Goal: Check status

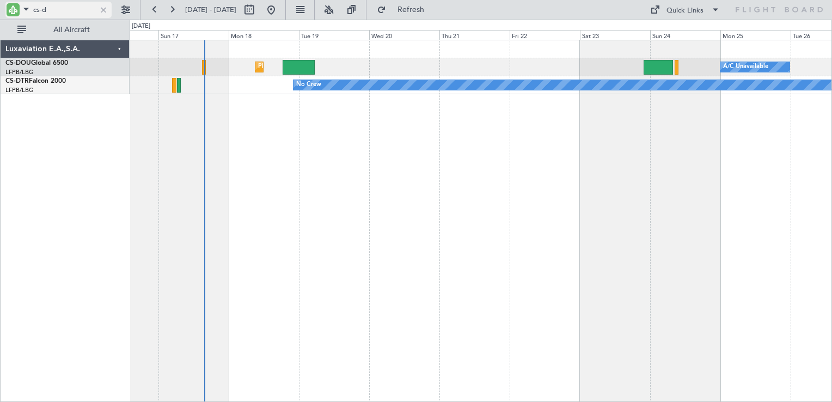
click at [74, 10] on input "cs-d" at bounding box center [64, 10] width 63 height 16
type input "c"
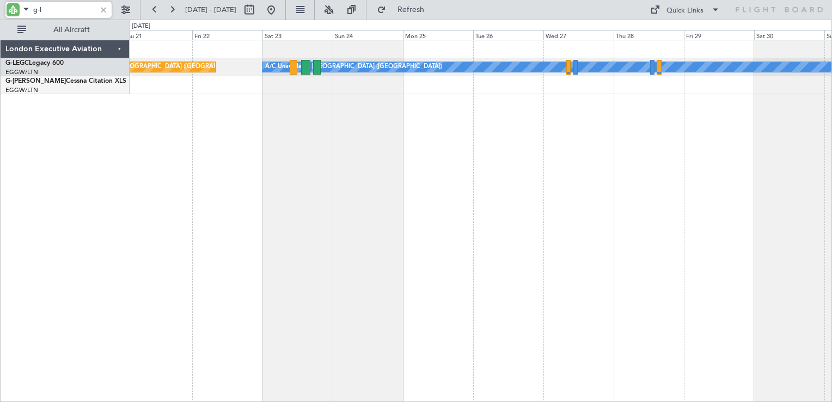
click at [255, 146] on div "A/C Unavailable [GEOGRAPHIC_DATA] ([GEOGRAPHIC_DATA]) Planned Maint [GEOGRAPHIC…" at bounding box center [481, 221] width 702 height 362
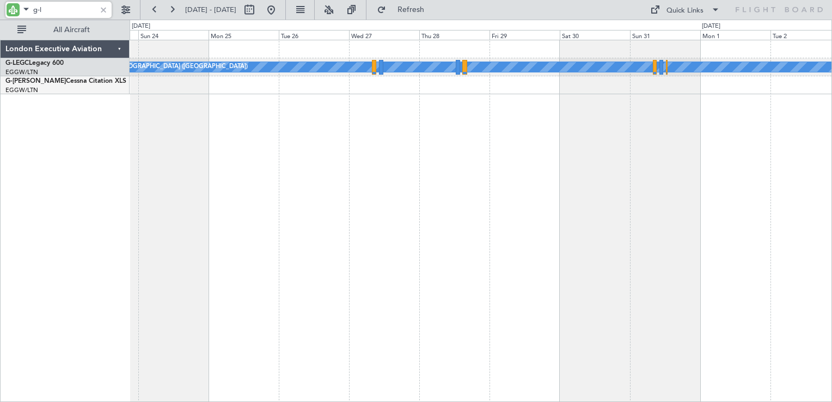
click at [352, 139] on div "A/C Unavailable [GEOGRAPHIC_DATA] ([GEOGRAPHIC_DATA]) Planned Maint [GEOGRAPHIC…" at bounding box center [481, 221] width 702 height 362
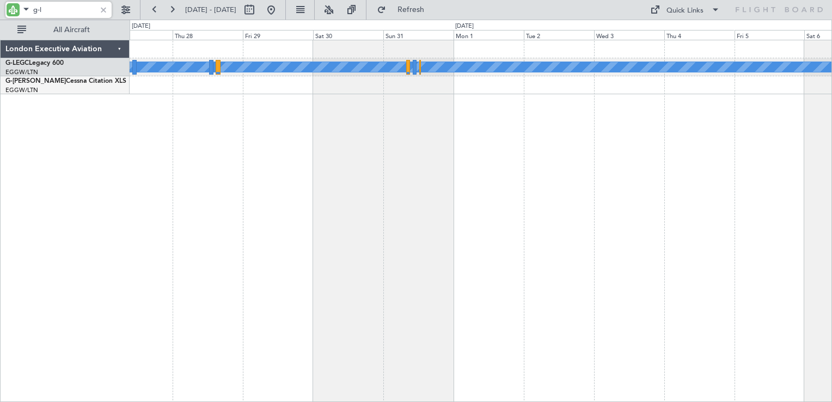
click at [381, 121] on div "A/C Unavailable [GEOGRAPHIC_DATA] ([GEOGRAPHIC_DATA])" at bounding box center [481, 221] width 702 height 362
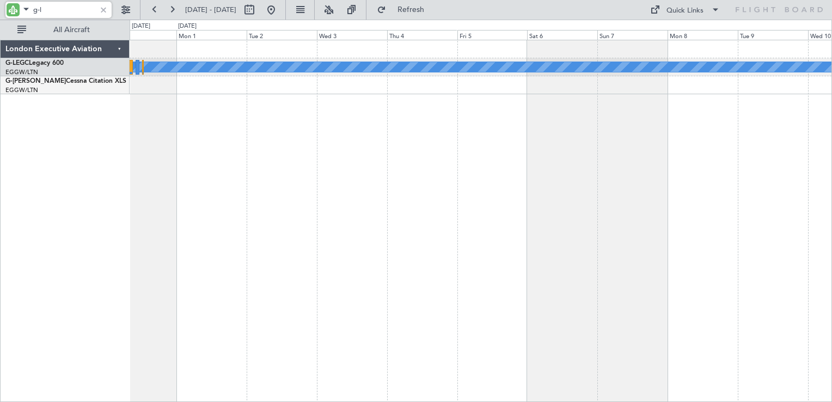
click at [361, 113] on div "A/C Unavailable [GEOGRAPHIC_DATA] ([GEOGRAPHIC_DATA])" at bounding box center [481, 221] width 702 height 362
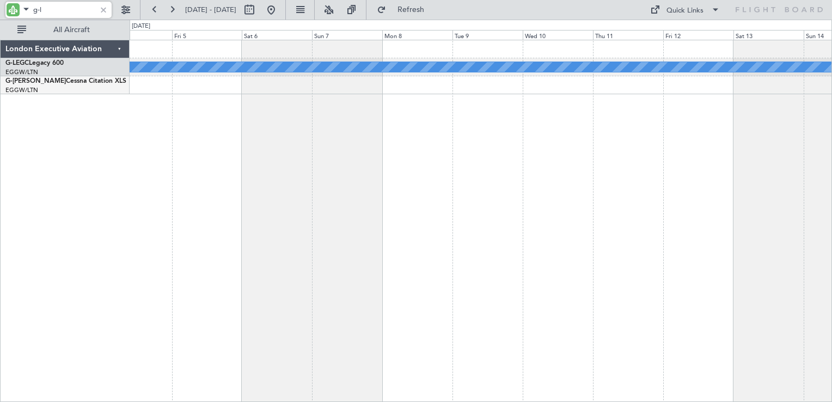
click at [371, 110] on div "A/C Unavailable [GEOGRAPHIC_DATA] ([GEOGRAPHIC_DATA])" at bounding box center [481, 221] width 702 height 362
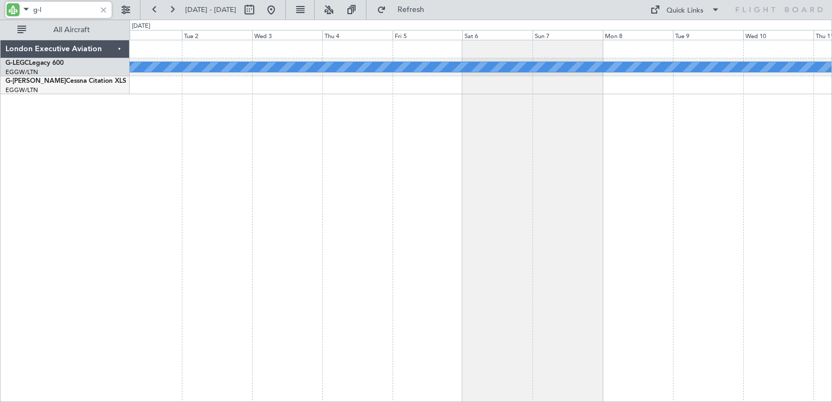
click at [470, 143] on div "A/C Unavailable [GEOGRAPHIC_DATA] ([GEOGRAPHIC_DATA])" at bounding box center [481, 221] width 702 height 362
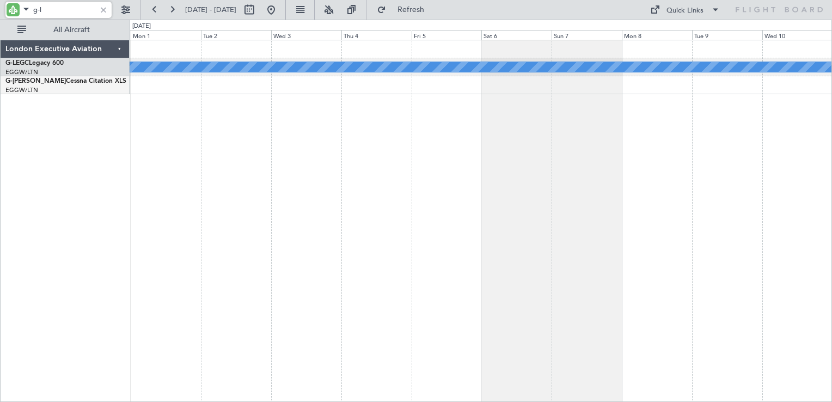
click at [475, 121] on div "A/C Unavailable [GEOGRAPHIC_DATA] ([GEOGRAPHIC_DATA])" at bounding box center [481, 221] width 702 height 362
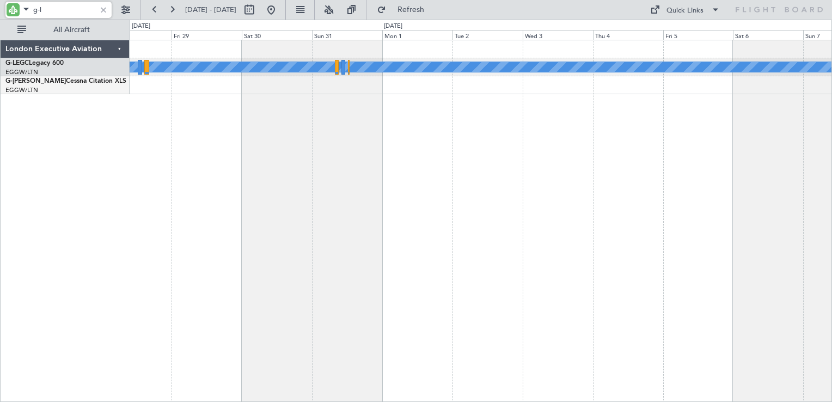
click at [831, 188] on html "g-l [DATE] - [DATE] Refresh Quick Links All Aircraft A/C Unavailable [GEOGRAPHI…" at bounding box center [416, 201] width 832 height 402
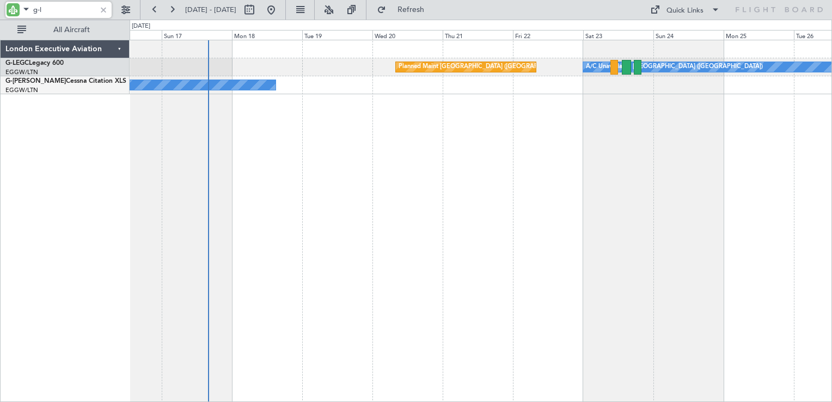
click at [745, 167] on div "A/C Unavailable [GEOGRAPHIC_DATA] ([GEOGRAPHIC_DATA]) Planned Maint [GEOGRAPHIC…" at bounding box center [481, 221] width 702 height 362
type input "g-l"
